Goal: Task Accomplishment & Management: Use online tool/utility

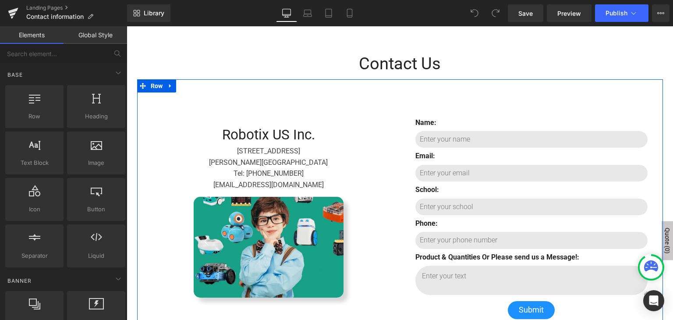
scroll to position [98, 0]
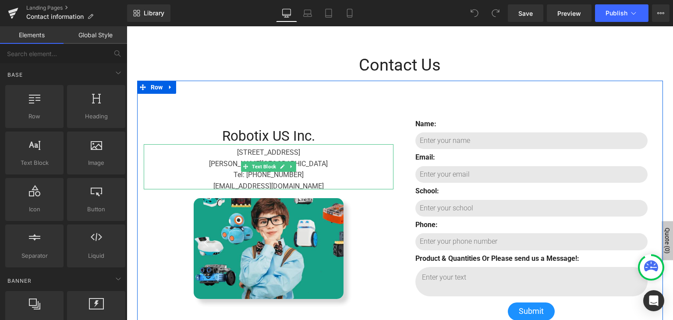
click at [278, 169] on link "Main content" at bounding box center [282, 166] width 9 height 11
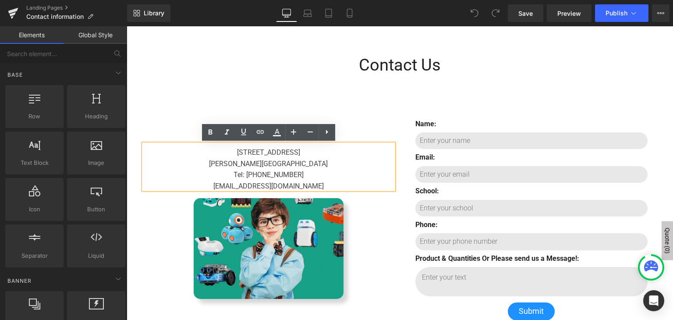
click at [300, 151] on div "[STREET_ADDRESS]" at bounding box center [269, 153] width 250 height 6
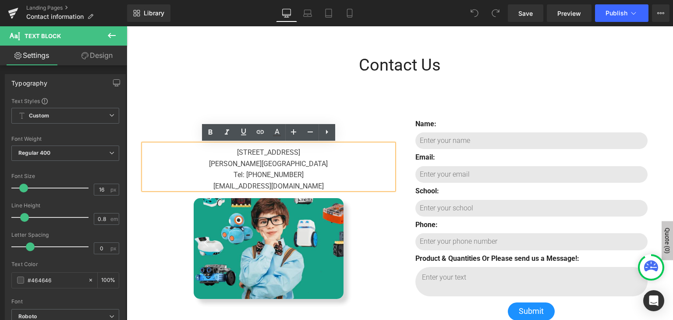
scroll to position [95, 0]
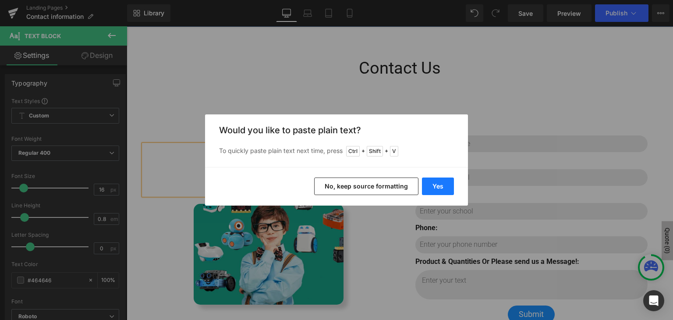
click at [428, 187] on button "Yes" at bounding box center [438, 186] width 32 height 18
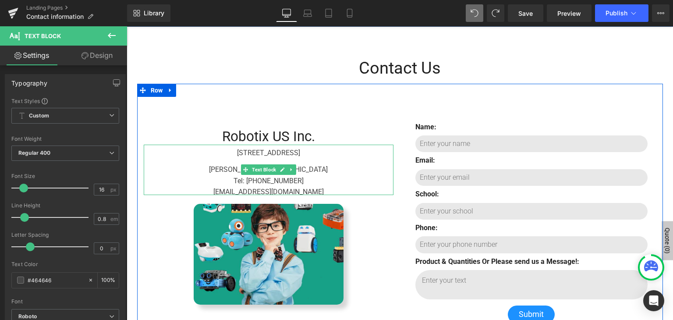
click at [233, 164] on div "Main content" at bounding box center [269, 164] width 250 height 6
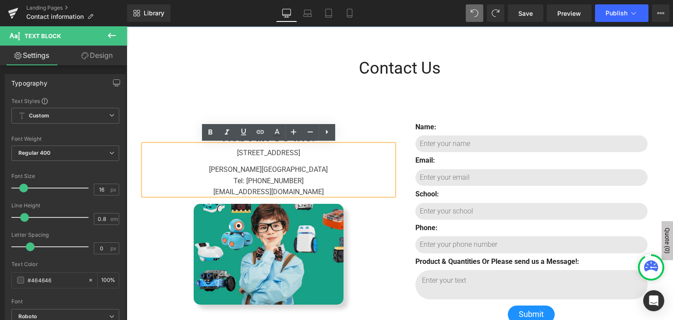
click at [243, 162] on div "Main content" at bounding box center [269, 164] width 250 height 6
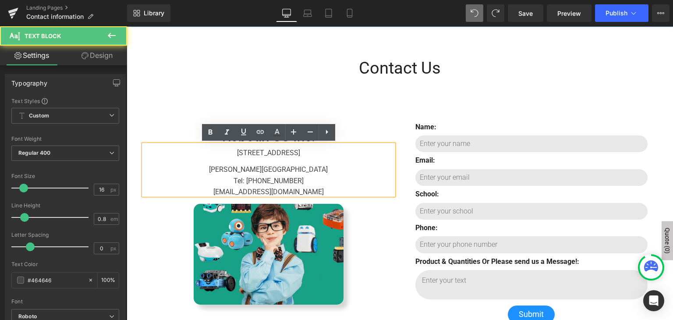
click at [249, 161] on div "Main content" at bounding box center [269, 164] width 250 height 6
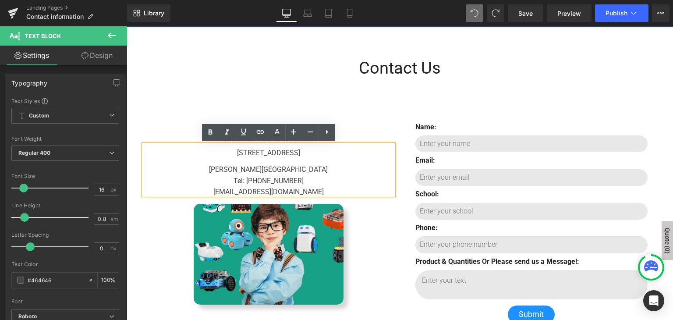
click at [239, 153] on span "[STREET_ADDRESS]" at bounding box center [268, 152] width 63 height 8
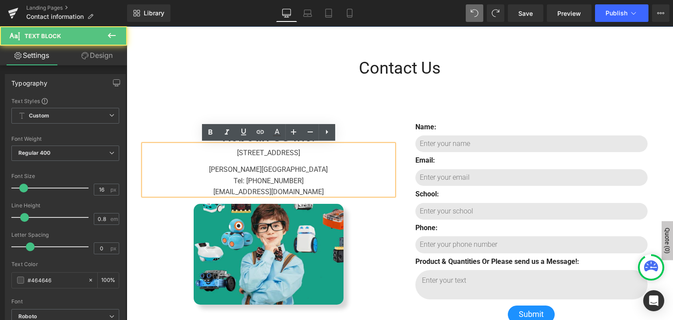
click at [240, 169] on div "[PERSON_NAME][GEOGRAPHIC_DATA]" at bounding box center [269, 170] width 250 height 6
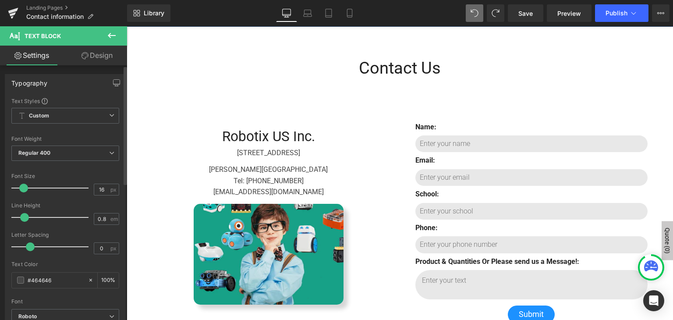
scroll to position [98, 0]
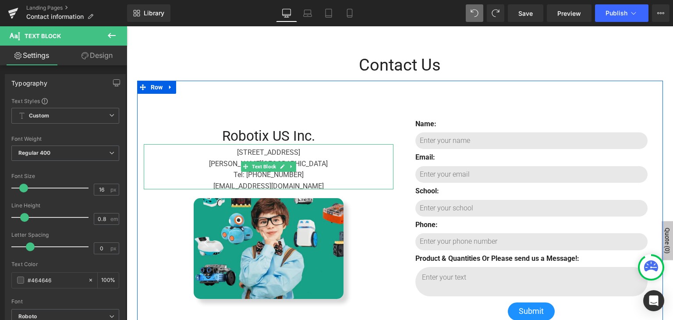
click at [302, 150] on div "[STREET_ADDRESS]" at bounding box center [269, 153] width 250 height 6
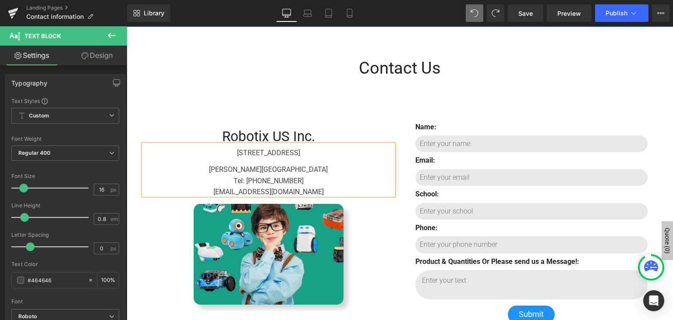
scroll to position [92, 0]
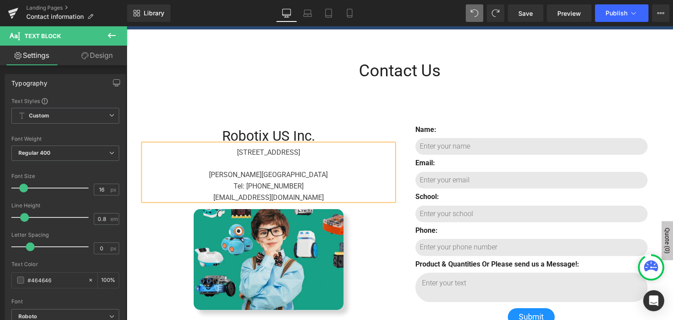
click at [267, 176] on span "[PERSON_NAME][GEOGRAPHIC_DATA]" at bounding box center [268, 174] width 119 height 8
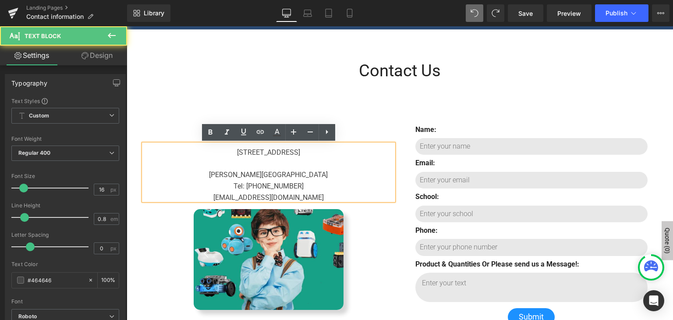
click at [267, 176] on span "[PERSON_NAME][GEOGRAPHIC_DATA]" at bounding box center [268, 174] width 119 height 8
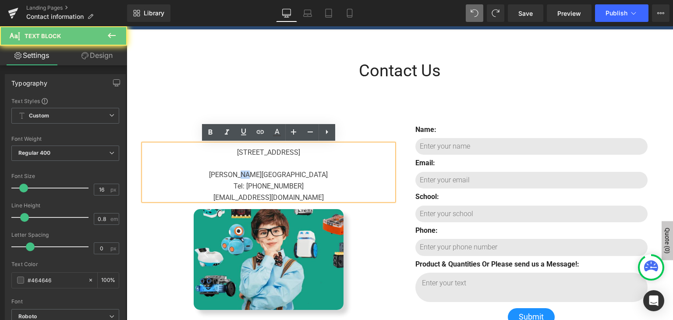
click at [267, 176] on span "[PERSON_NAME][GEOGRAPHIC_DATA]" at bounding box center [268, 174] width 119 height 8
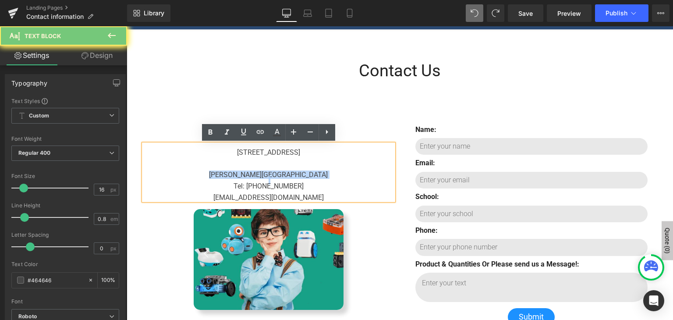
click at [267, 176] on span "[PERSON_NAME][GEOGRAPHIC_DATA]" at bounding box center [268, 174] width 119 height 8
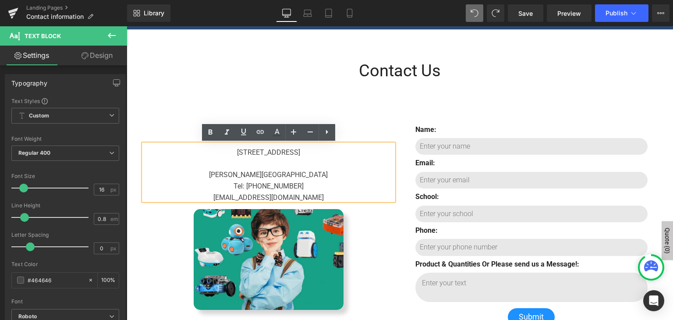
click at [267, 176] on span "[PERSON_NAME][GEOGRAPHIC_DATA]" at bounding box center [268, 174] width 119 height 8
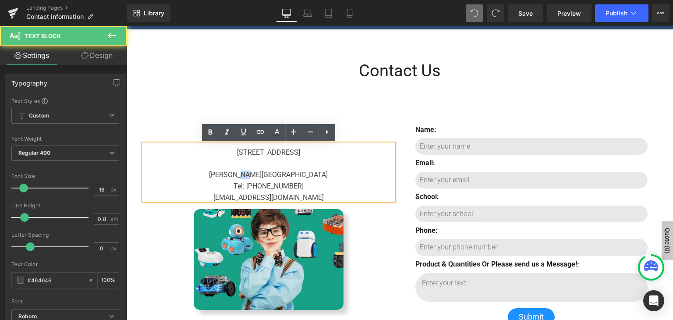
click at [267, 176] on span "[PERSON_NAME][GEOGRAPHIC_DATA]" at bounding box center [268, 174] width 119 height 8
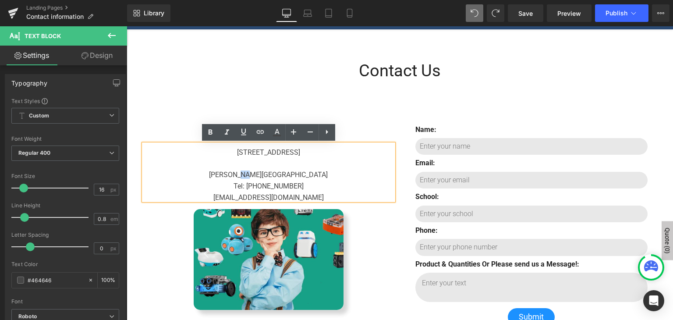
click at [261, 164] on div "Main content" at bounding box center [269, 164] width 250 height 6
click at [274, 151] on span "[STREET_ADDRESS]" at bounding box center [268, 152] width 63 height 8
click at [268, 178] on span "[PERSON_NAME][GEOGRAPHIC_DATA]" at bounding box center [268, 174] width 119 height 8
click at [268, 186] on div "Tel: [PHONE_NUMBER]" at bounding box center [269, 186] width 250 height 6
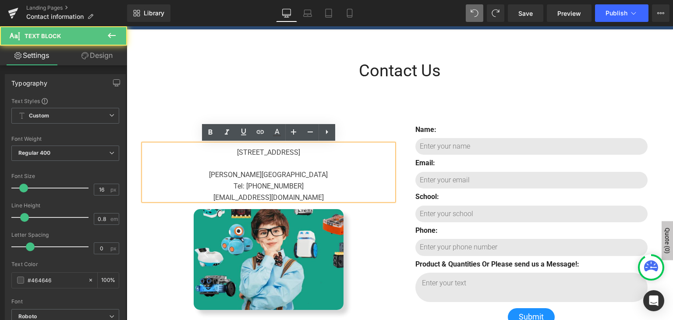
click at [270, 164] on div "Main content" at bounding box center [269, 164] width 250 height 6
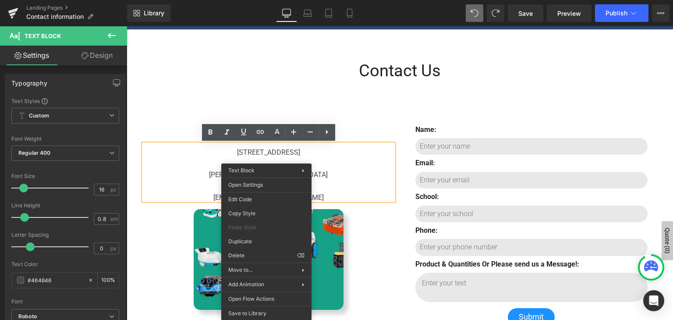
click at [329, 150] on div "[STREET_ADDRESS]" at bounding box center [269, 153] width 250 height 6
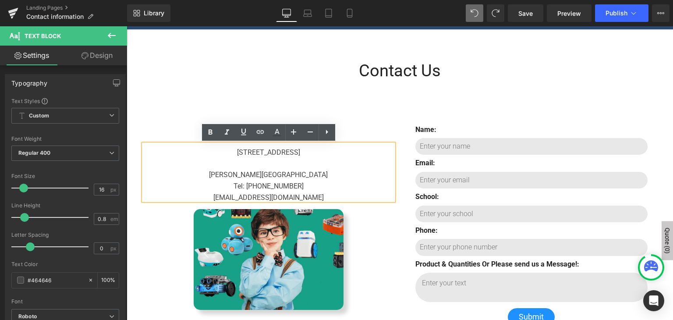
click at [261, 165] on div "Main content" at bounding box center [269, 164] width 250 height 6
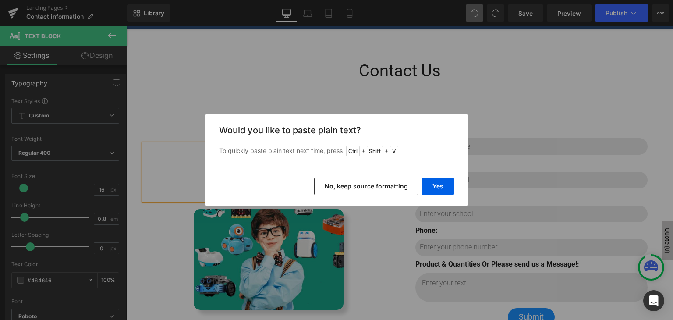
click at [392, 191] on button "No, keep source formatting" at bounding box center [366, 186] width 104 height 18
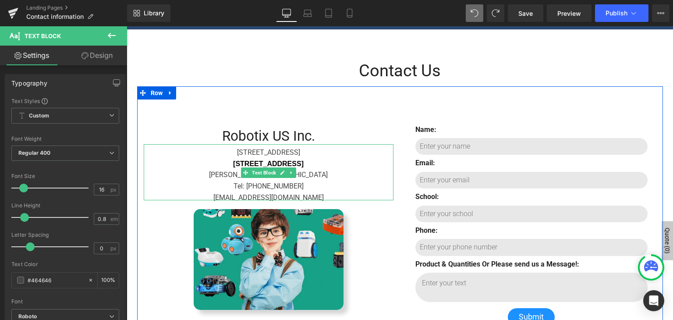
click at [322, 161] on div "[STREET_ADDRESS]" at bounding box center [269, 164] width 250 height 6
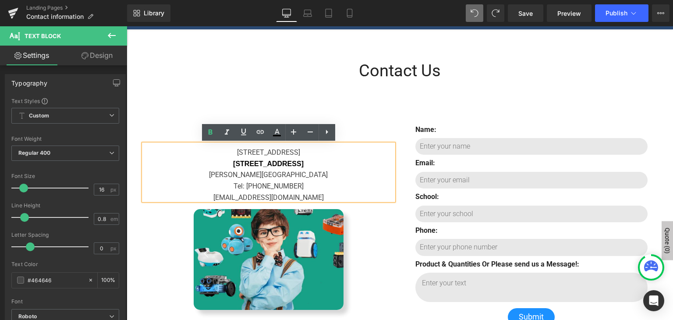
click at [287, 161] on b "[STREET_ADDRESS]" at bounding box center [268, 163] width 70 height 7
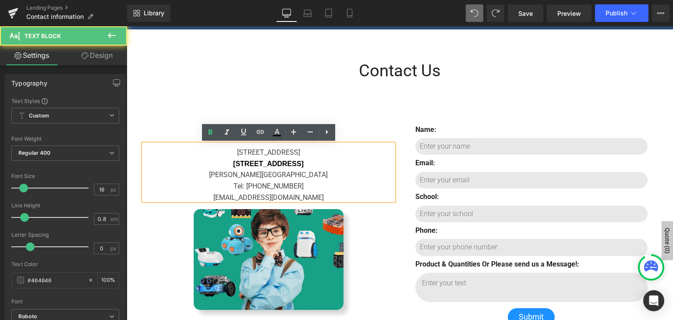
click at [290, 161] on b "[STREET_ADDRESS]" at bounding box center [268, 163] width 70 height 7
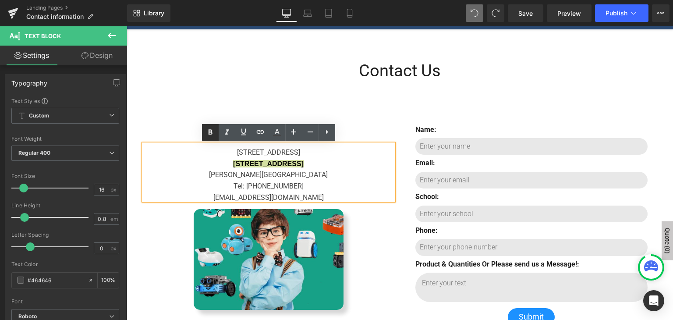
click at [205, 132] on icon at bounding box center [210, 132] width 11 height 11
click at [284, 150] on span "[STREET_ADDRESS]" at bounding box center [268, 152] width 63 height 8
click at [272, 154] on span "[STREET_ADDRESS]" at bounding box center [268, 152] width 63 height 8
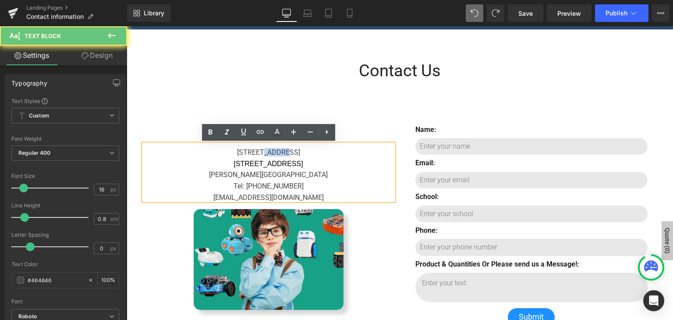
click at [272, 154] on span "[STREET_ADDRESS]" at bounding box center [268, 152] width 63 height 8
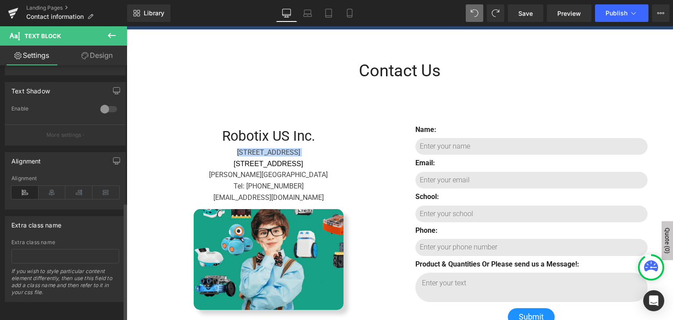
scroll to position [0, 0]
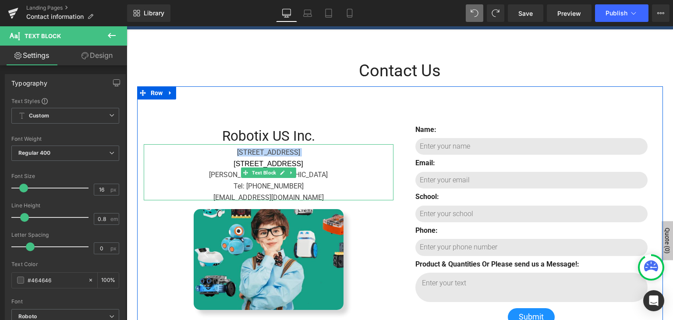
click at [312, 161] on div "[STREET_ADDRESS]" at bounding box center [269, 164] width 250 height 6
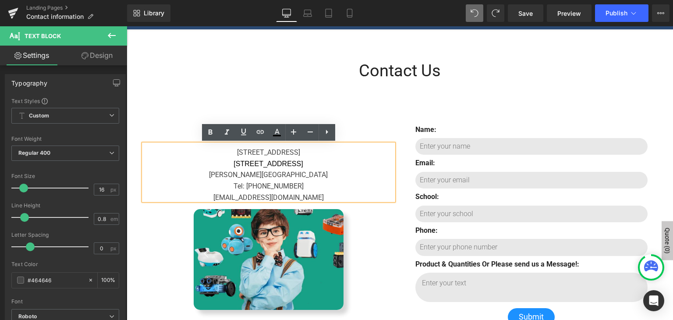
click at [252, 151] on span "[STREET_ADDRESS]" at bounding box center [268, 152] width 63 height 8
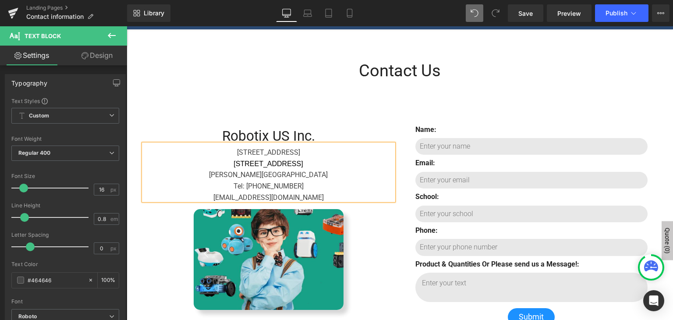
click at [296, 151] on span "[STREET_ADDRESS]" at bounding box center [268, 152] width 63 height 8
click at [289, 163] on span "[STREET_ADDRESS]" at bounding box center [267, 163] width 69 height 7
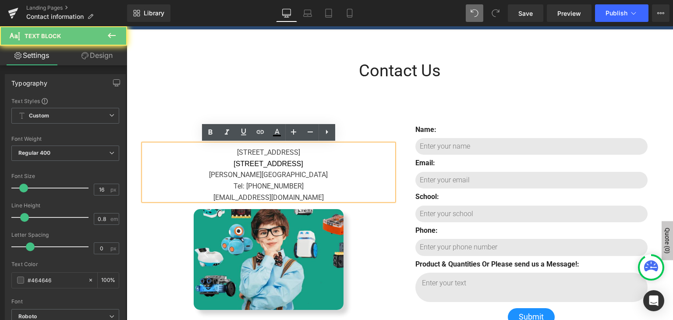
click at [289, 163] on span "[STREET_ADDRESS]" at bounding box center [267, 163] width 69 height 7
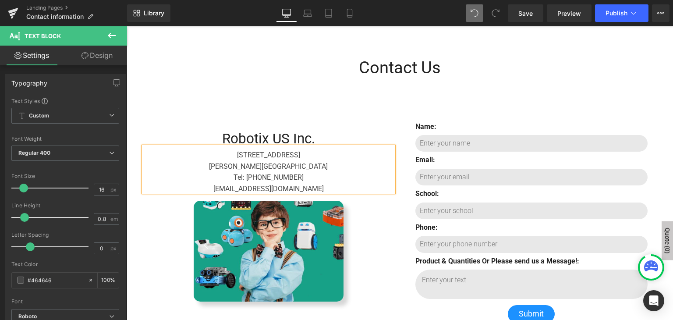
scroll to position [98, 0]
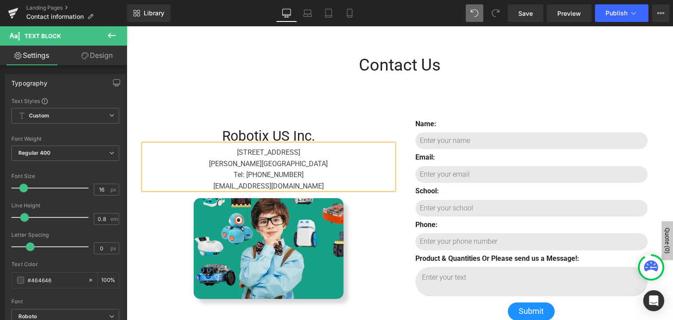
click at [309, 161] on div "[PERSON_NAME][GEOGRAPHIC_DATA]" at bounding box center [269, 164] width 250 height 6
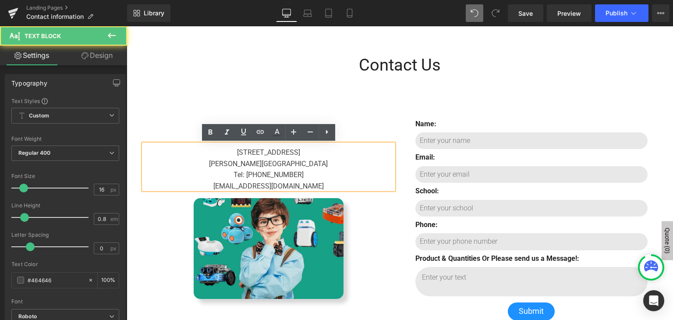
click at [319, 155] on div "Main content" at bounding box center [269, 158] width 250 height 6
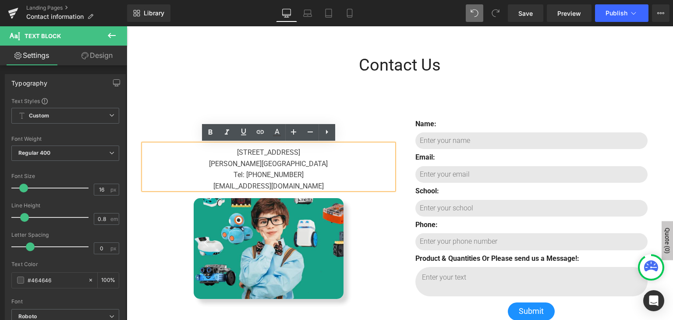
click at [333, 162] on div "[PERSON_NAME][GEOGRAPHIC_DATA]" at bounding box center [269, 164] width 250 height 6
click at [301, 90] on div "Robotix US Inc. Heading [STREET_ADDRESS][PERSON_NAME] Tel: [PHONE_NUMBER] [EMAI…" at bounding box center [399, 214] width 525 height 266
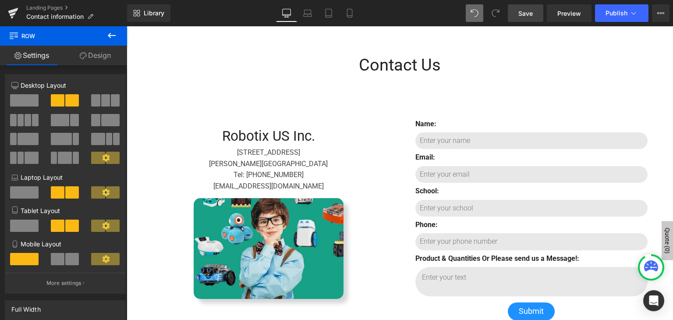
click at [530, 9] on span "Save" at bounding box center [525, 13] width 14 height 9
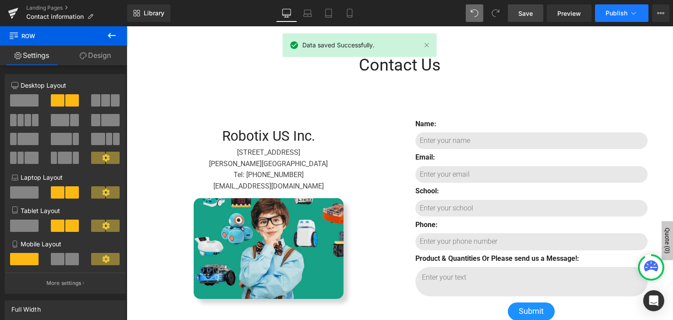
click at [627, 16] on button "Publish" at bounding box center [621, 13] width 53 height 18
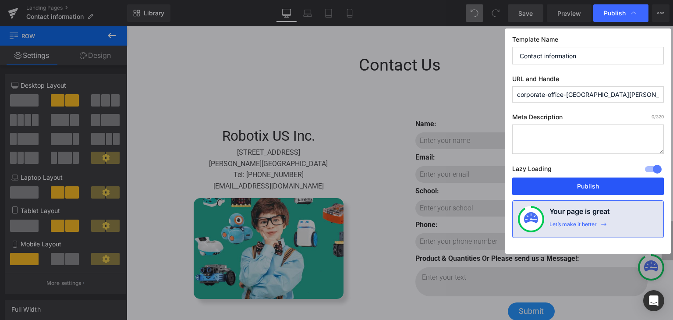
click at [609, 186] on button "Publish" at bounding box center [587, 186] width 151 height 18
